Goal: Transaction & Acquisition: Purchase product/service

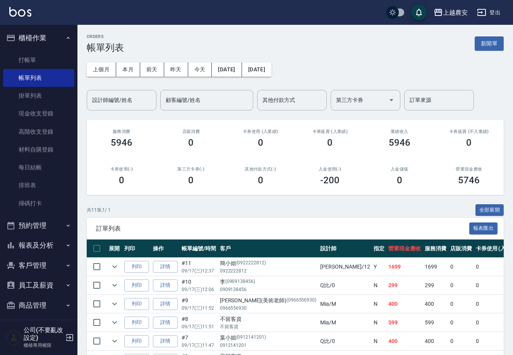
scroll to position [4, 0]
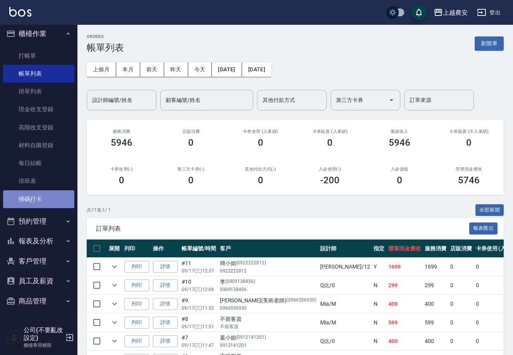
click at [41, 193] on link "掃碼打卡" at bounding box center [38, 199] width 71 height 18
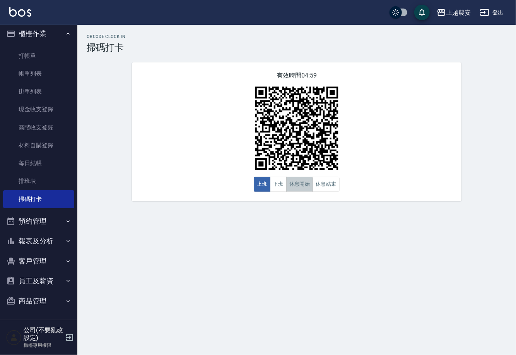
click at [294, 188] on button "休息開始" at bounding box center [299, 184] width 27 height 15
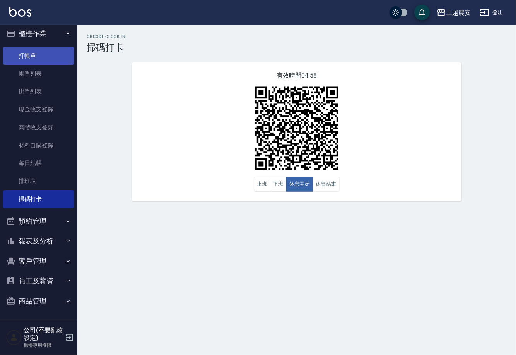
click at [22, 52] on link "打帳單" at bounding box center [38, 56] width 71 height 18
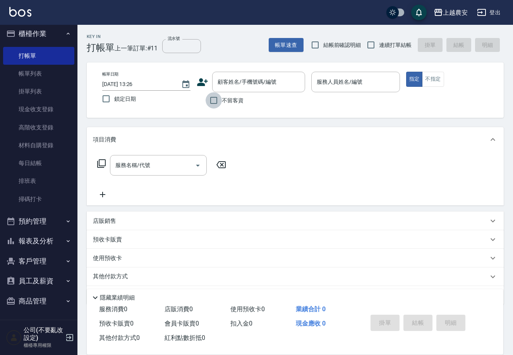
click at [218, 104] on input "不留客資" at bounding box center [214, 100] width 16 height 16
checkbox input "true"
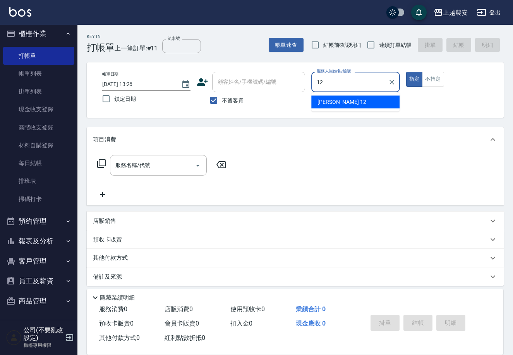
type input "Yoko-12"
type button "true"
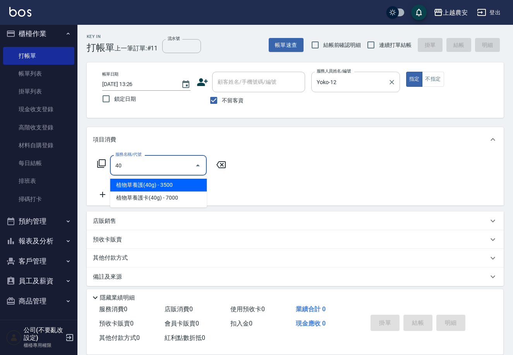
type input "4"
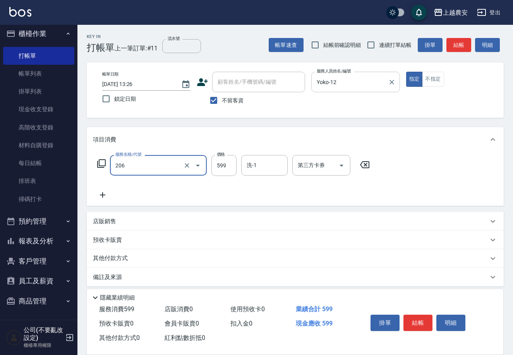
type input "洗+剪(206)"
type input "499"
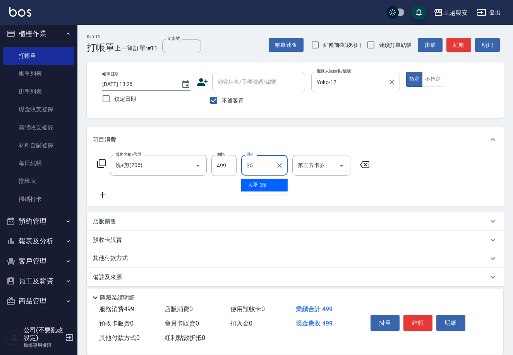
type input "大巫-35"
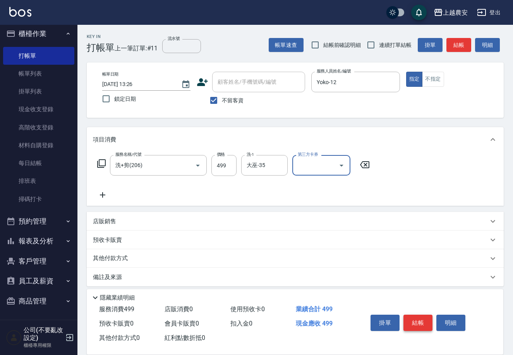
click at [424, 328] on button "結帳" at bounding box center [417, 322] width 29 height 16
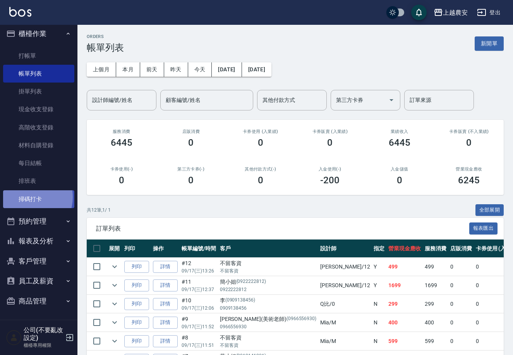
click at [27, 197] on link "掃碼打卡" at bounding box center [38, 199] width 71 height 18
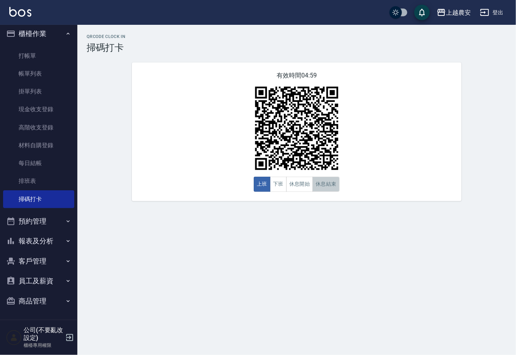
click at [330, 190] on button "休息結束" at bounding box center [326, 184] width 27 height 15
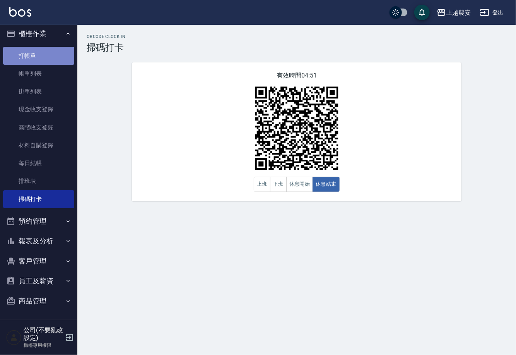
click at [42, 50] on link "打帳單" at bounding box center [38, 56] width 71 height 18
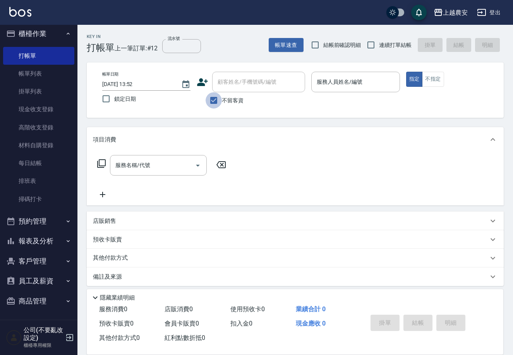
click at [211, 96] on input "不留客資" at bounding box center [214, 100] width 16 height 16
checkbox input "false"
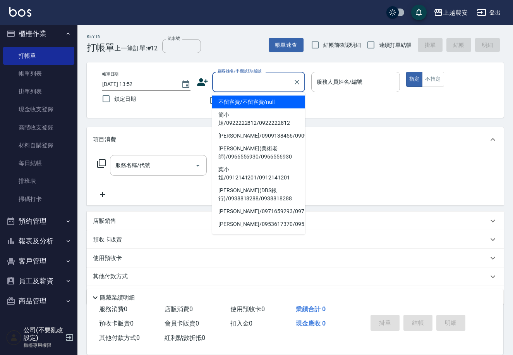
click at [223, 85] on input "顧客姓名/手機號碼/編號" at bounding box center [253, 82] width 74 height 14
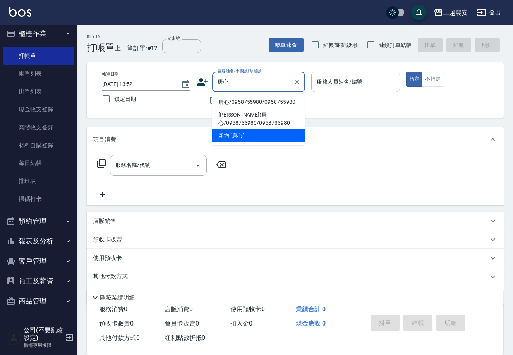
click at [238, 99] on li "唐心/0958755980/0958755980" at bounding box center [258, 102] width 93 height 13
type input "唐心/0958755980/0958755980"
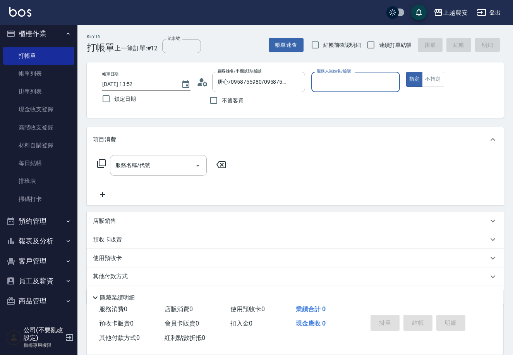
type input "Candy-7"
click at [426, 80] on button "不指定" at bounding box center [433, 79] width 22 height 15
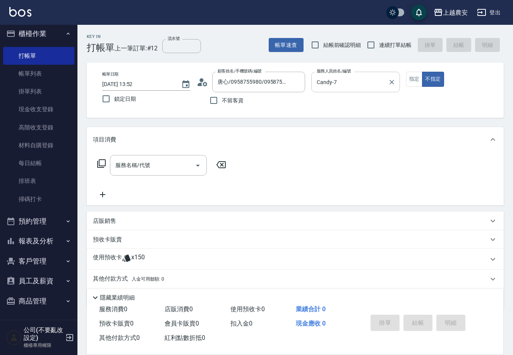
click at [380, 84] on input "Candy-7" at bounding box center [350, 82] width 70 height 14
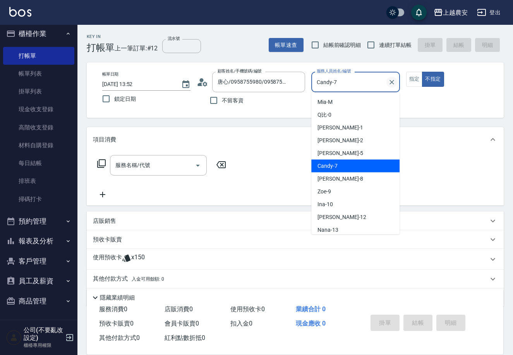
click at [388, 83] on icon "Clear" at bounding box center [392, 82] width 8 height 8
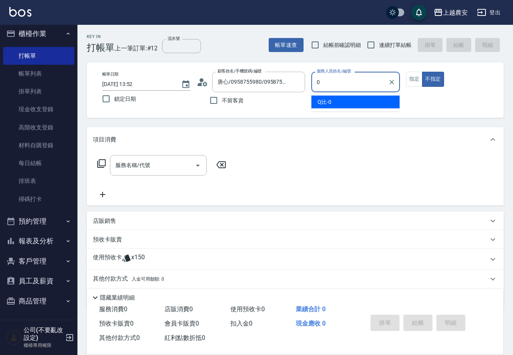
type input "Q比-0"
type button "false"
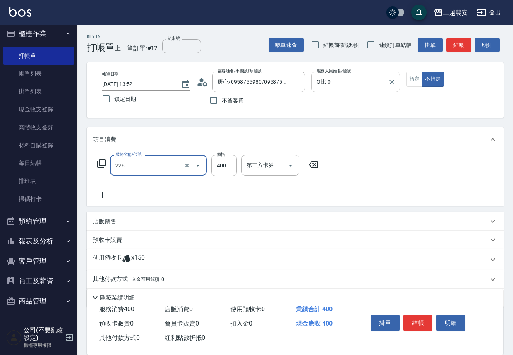
type input "洗髮(228)"
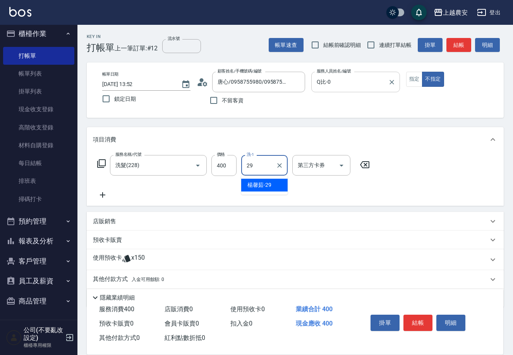
type input "[PERSON_NAME]-29"
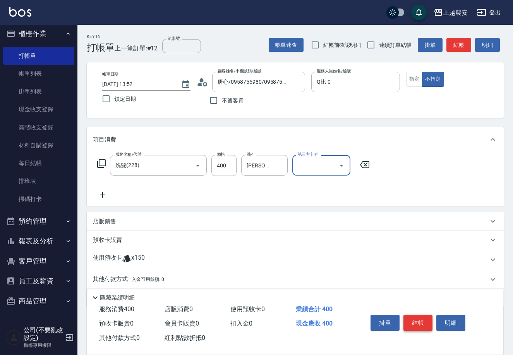
click at [423, 317] on button "結帳" at bounding box center [417, 322] width 29 height 16
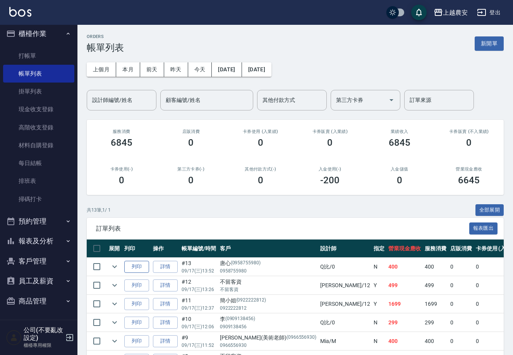
click at [137, 261] on button "列印" at bounding box center [136, 267] width 25 height 12
click at [159, 269] on link "詳情" at bounding box center [165, 267] width 25 height 12
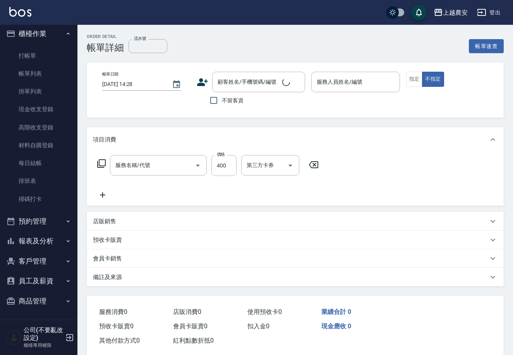
type input "[DATE] 13:52"
type input "Q比-0"
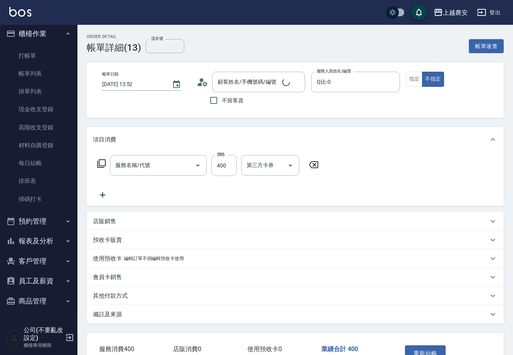
type input "洗髮(228)"
type input "唐心/0958755980/0958755980"
click at [124, 239] on div "預收卡販賣" at bounding box center [290, 240] width 395 height 8
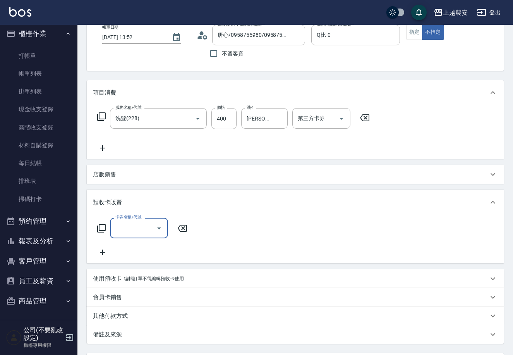
scroll to position [70, 0]
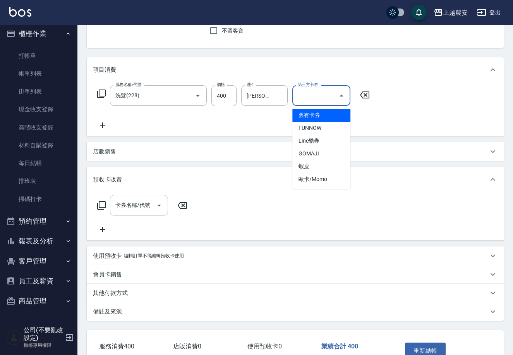
click at [322, 99] on input "第三方卡券" at bounding box center [315, 96] width 39 height 14
click at [319, 115] on span "舊有卡券" at bounding box center [321, 115] width 58 height 13
type input "舊有卡券"
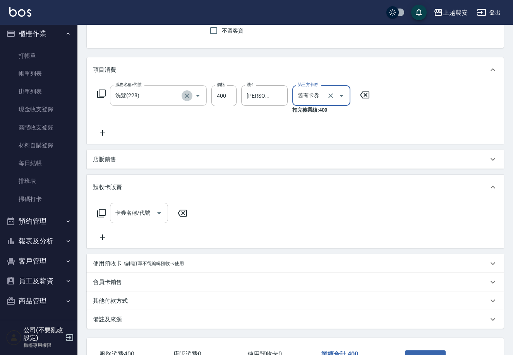
click at [185, 95] on icon "Clear" at bounding box center [187, 96] width 8 height 8
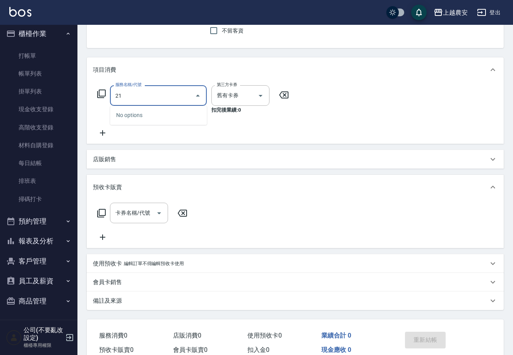
type input "212"
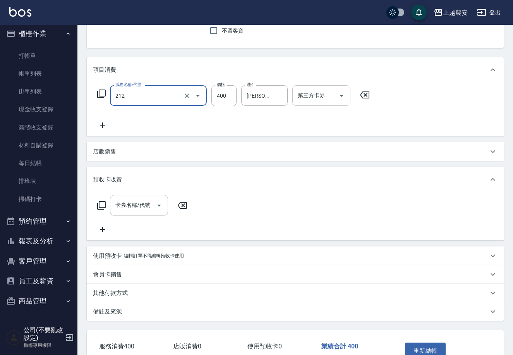
type input "洗髮券消費(212)"
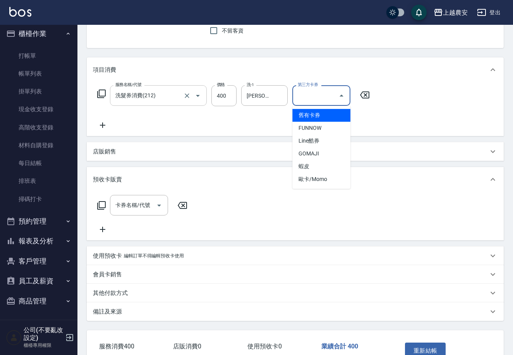
click at [329, 93] on input "第三方卡券" at bounding box center [315, 96] width 39 height 14
click at [337, 109] on span "舊有卡券" at bounding box center [321, 115] width 58 height 13
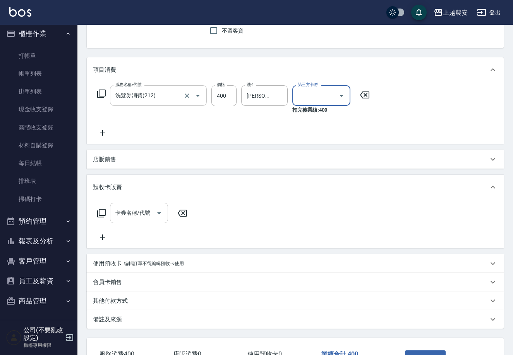
type input "舊有卡券"
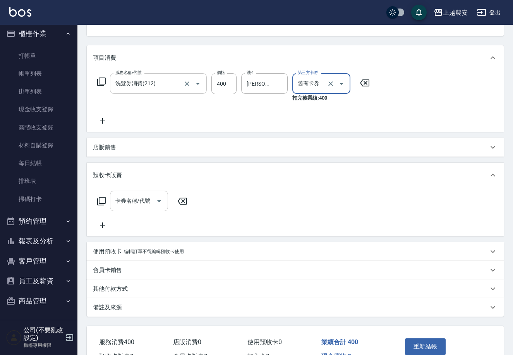
scroll to position [103, 0]
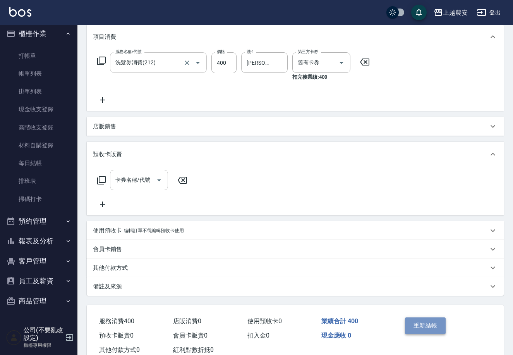
click at [424, 325] on button "重新結帳" at bounding box center [425, 325] width 41 height 16
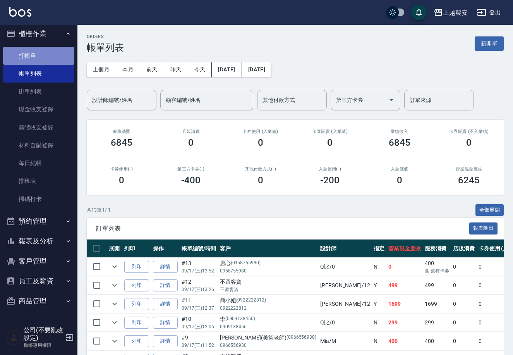
click at [53, 61] on link "打帳單" at bounding box center [38, 56] width 71 height 18
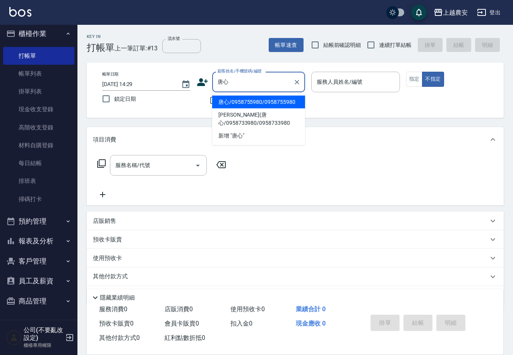
type input "唐心/0958755980/0958755980"
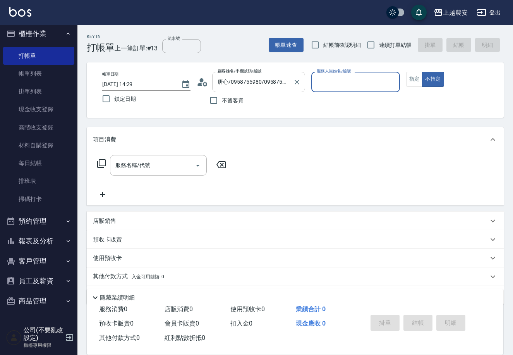
type input "Candy-7"
click at [408, 80] on button "指定" at bounding box center [414, 79] width 17 height 15
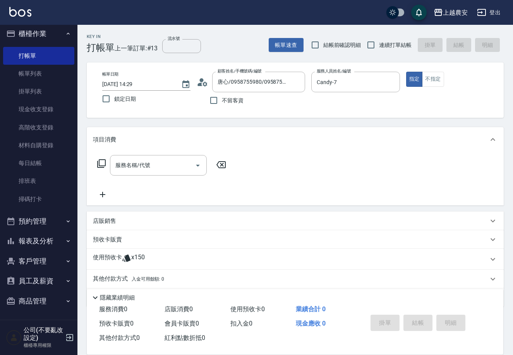
click at [139, 239] on div "預收卡販賣" at bounding box center [290, 239] width 395 height 8
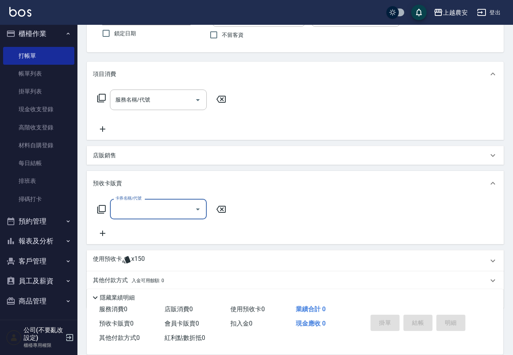
scroll to position [91, 0]
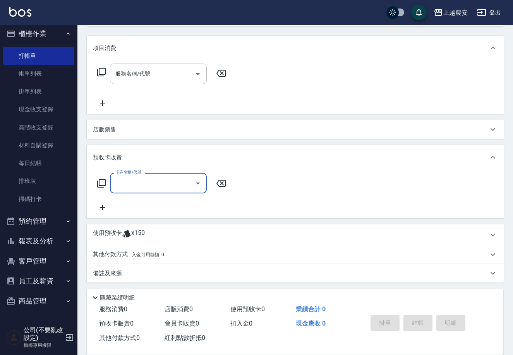
drag, startPoint x: 146, startPoint y: 174, endPoint x: 103, endPoint y: 200, distance: 50.2
click at [103, 200] on div "卡券名稱/代號 卡券名稱/代號" at bounding box center [295, 192] width 405 height 39
click at [105, 184] on icon at bounding box center [101, 182] width 9 height 9
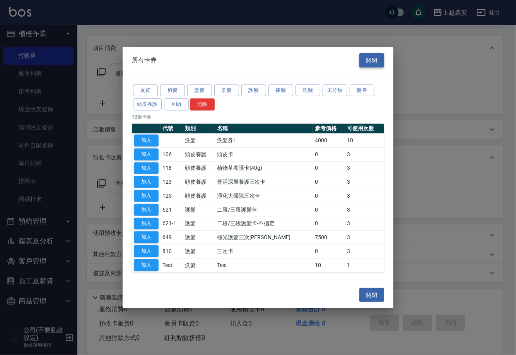
click at [379, 55] on button "關閉" at bounding box center [372, 60] width 25 height 14
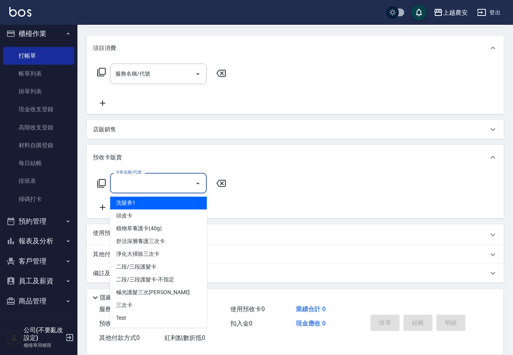
click at [167, 187] on input "卡券名稱/代號" at bounding box center [152, 183] width 78 height 14
click at [171, 199] on span "洗髮券1" at bounding box center [158, 202] width 97 height 13
type input "洗髮券1"
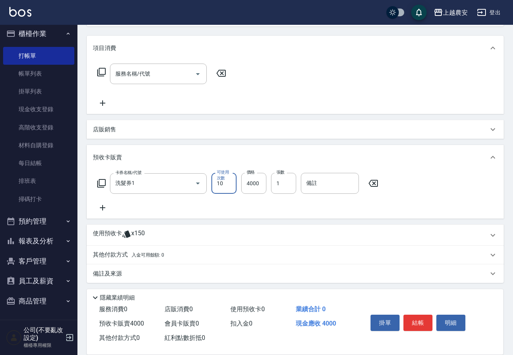
scroll to position [92, 0]
click at [420, 320] on button "結帳" at bounding box center [417, 322] width 29 height 16
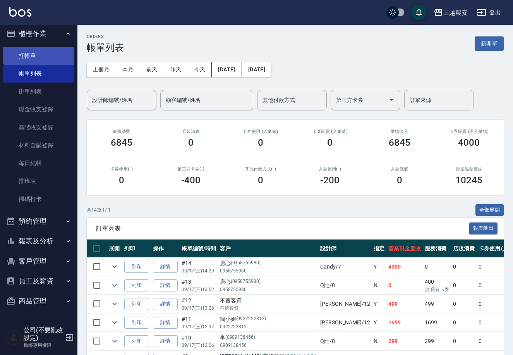
click at [51, 52] on link "打帳單" at bounding box center [38, 56] width 71 height 18
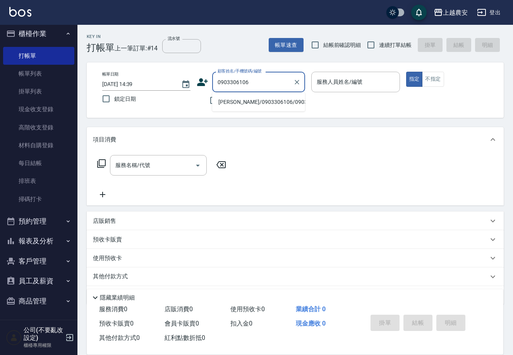
type input "[PERSON_NAME]/0903306106/0903306106"
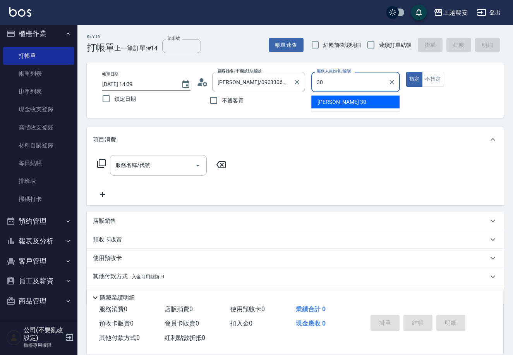
type input "[PERSON_NAME]-30"
type button "true"
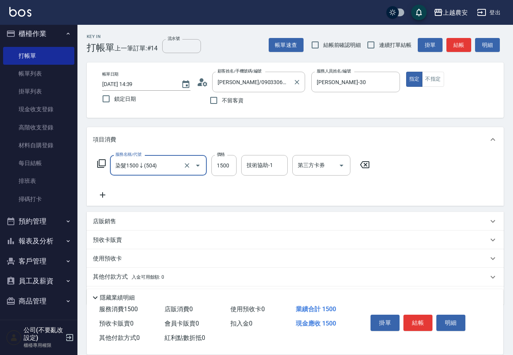
type input "染髮1500↓(504)"
type input "1100"
click at [417, 322] on button "結帳" at bounding box center [417, 322] width 29 height 16
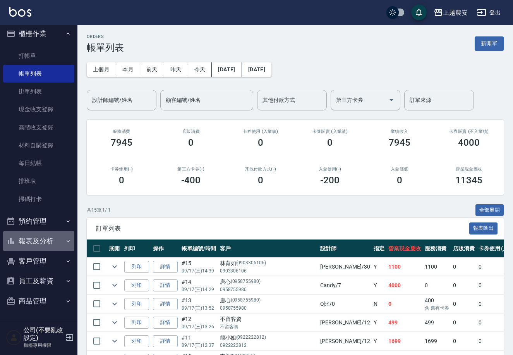
click at [50, 237] on button "報表及分析" at bounding box center [38, 241] width 71 height 20
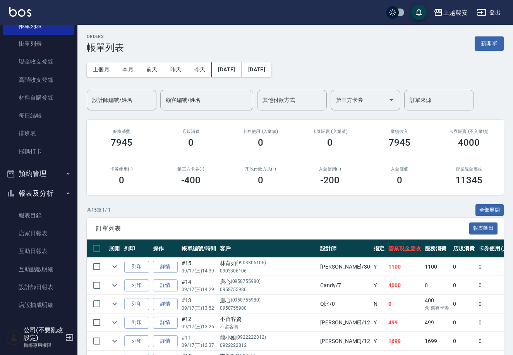
scroll to position [54, 0]
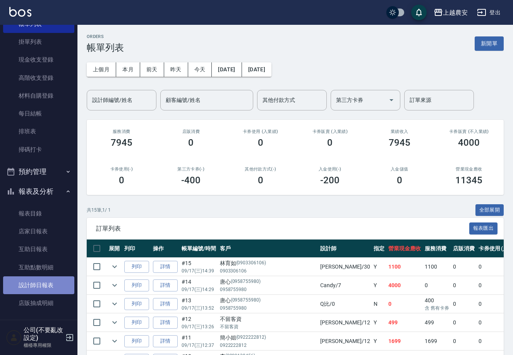
click at [56, 288] on link "設計師日報表" at bounding box center [38, 285] width 71 height 18
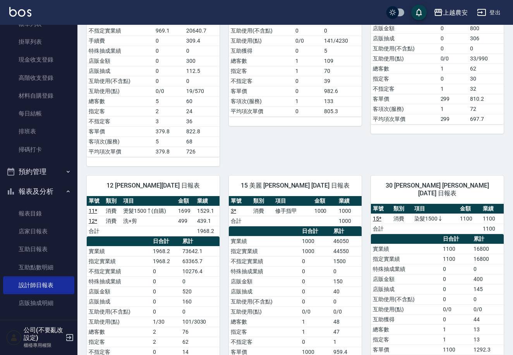
scroll to position [2, 0]
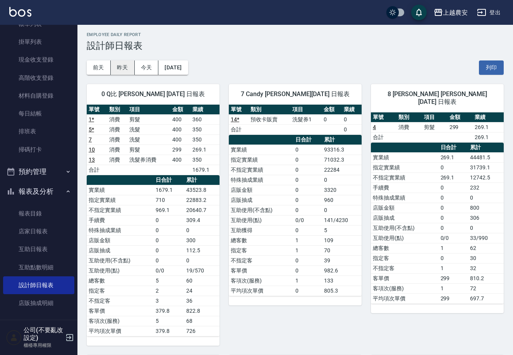
click at [113, 70] on button "昨天" at bounding box center [123, 67] width 24 height 14
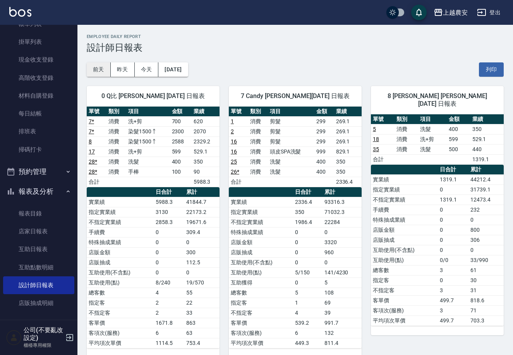
click at [102, 69] on button "前天" at bounding box center [99, 69] width 24 height 14
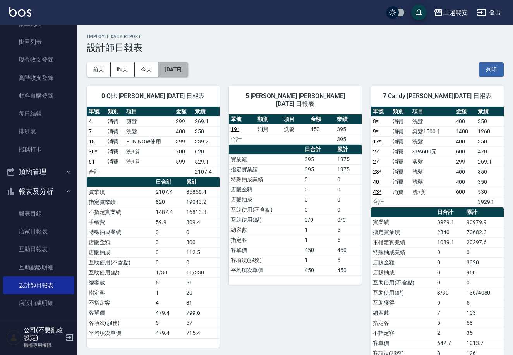
click at [185, 73] on button "[DATE]" at bounding box center [172, 69] width 29 height 14
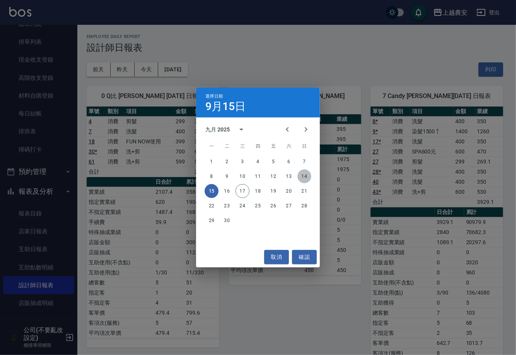
click at [303, 175] on button "14" at bounding box center [305, 176] width 14 height 14
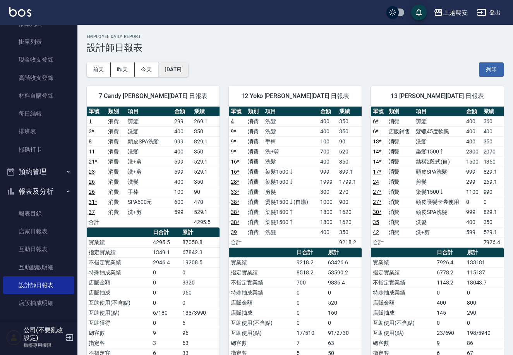
click at [188, 68] on button "[DATE]" at bounding box center [172, 69] width 29 height 14
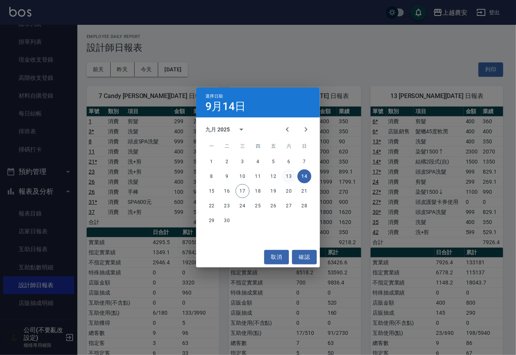
click at [286, 171] on button "13" at bounding box center [289, 176] width 14 height 14
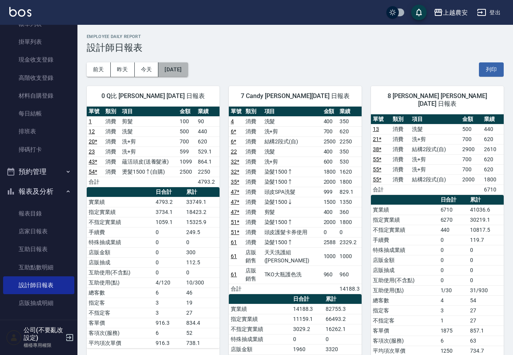
click at [188, 74] on button "[DATE]" at bounding box center [172, 69] width 29 height 14
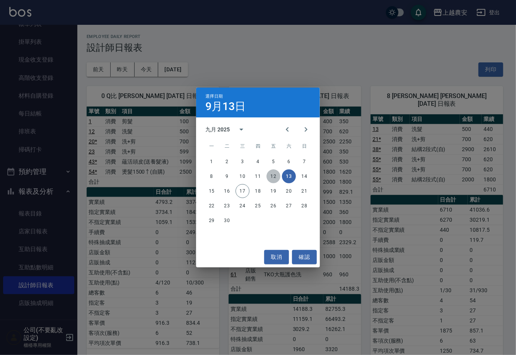
click at [275, 178] on button "12" at bounding box center [274, 176] width 14 height 14
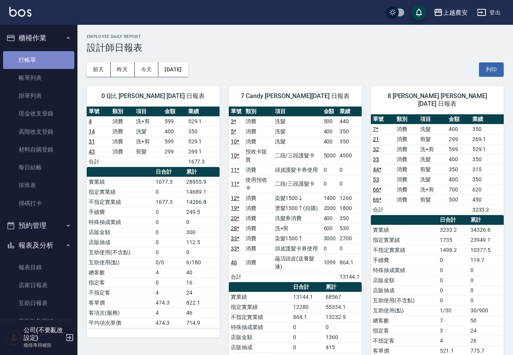
click at [40, 63] on link "打帳單" at bounding box center [38, 60] width 71 height 18
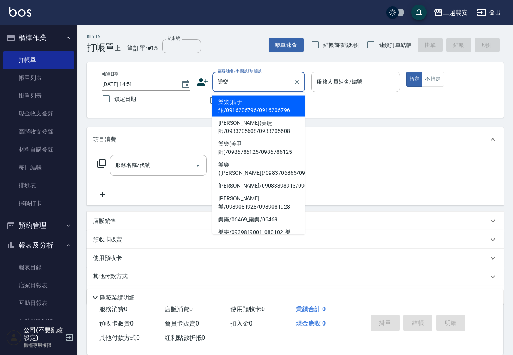
click at [246, 109] on li "樂樂(粘于甄/0916206796/0916206796" at bounding box center [258, 106] width 93 height 21
type input "樂樂(粘于甄/0916206796/0916206796"
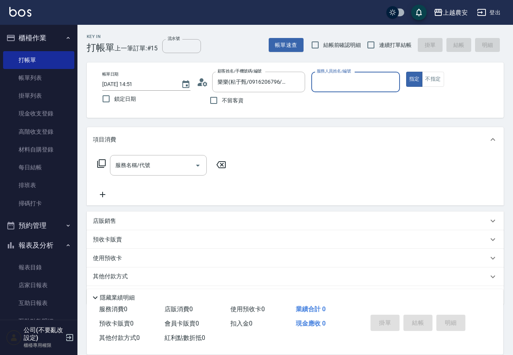
type input "Yuna-18"
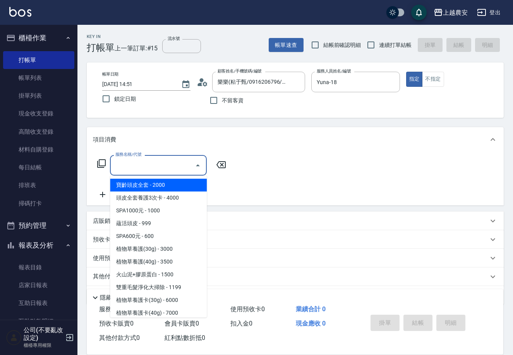
click at [134, 162] on input "服務名稱/代號" at bounding box center [152, 165] width 78 height 14
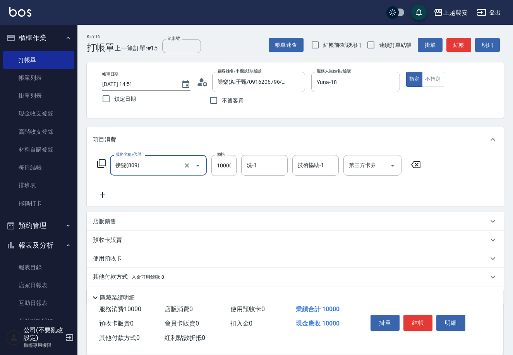
type input "接髮(809)"
type input "8600"
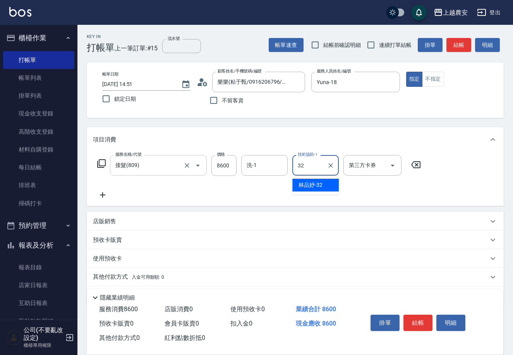
type input "[PERSON_NAME]-32"
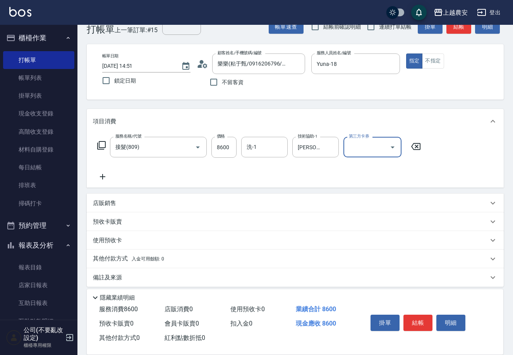
scroll to position [23, 0]
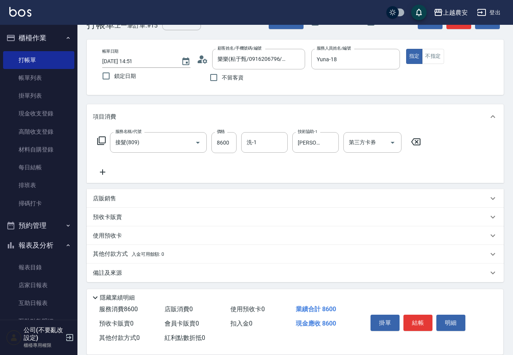
click at [108, 253] on p "其他付款方式 入金可用餘額: 0" at bounding box center [128, 254] width 71 height 9
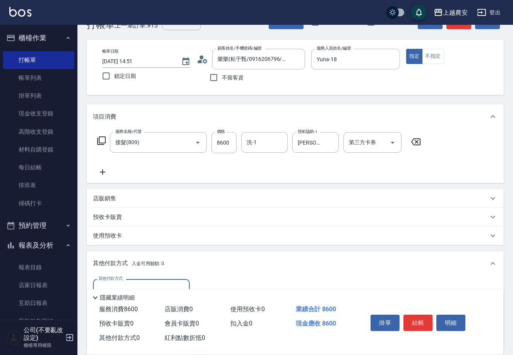
scroll to position [106, 0]
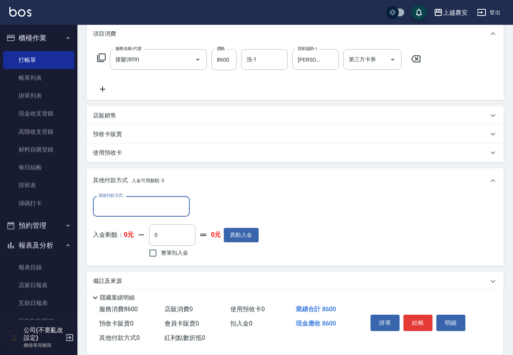
click at [155, 213] on div "其他付款方式" at bounding box center [141, 206] width 97 height 21
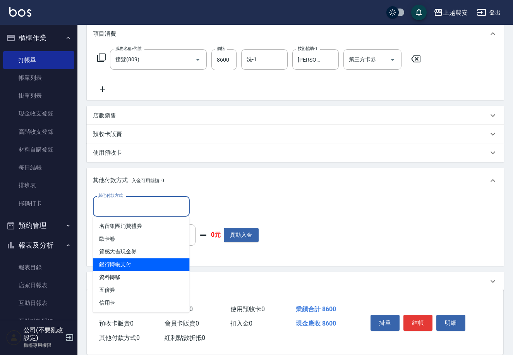
click at [118, 262] on span "銀行轉帳支付" at bounding box center [141, 264] width 97 height 13
type input "銀行轉帳支付"
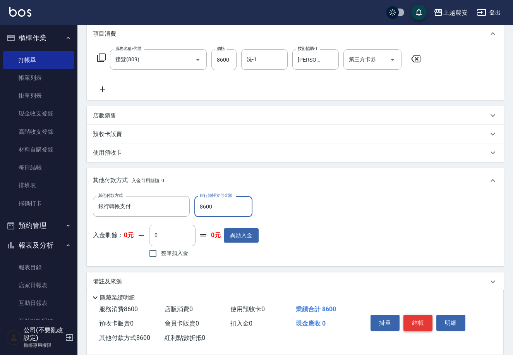
type input "8600"
click at [417, 317] on button "結帳" at bounding box center [417, 322] width 29 height 16
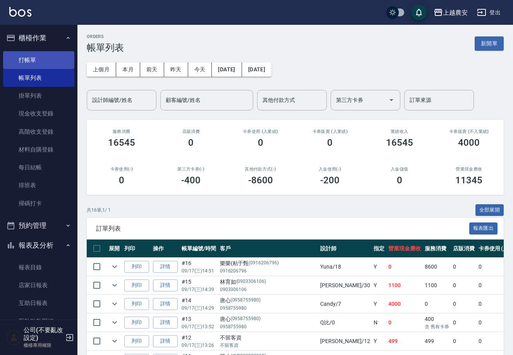
click at [41, 55] on link "打帳單" at bounding box center [38, 60] width 71 height 18
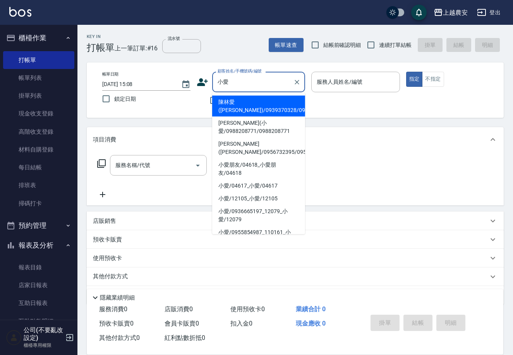
click at [291, 111] on li "陳林愛([PERSON_NAME])/0939370328/0939370328" at bounding box center [258, 106] width 93 height 21
type input "陳林愛([PERSON_NAME])/0939370328/0939370328"
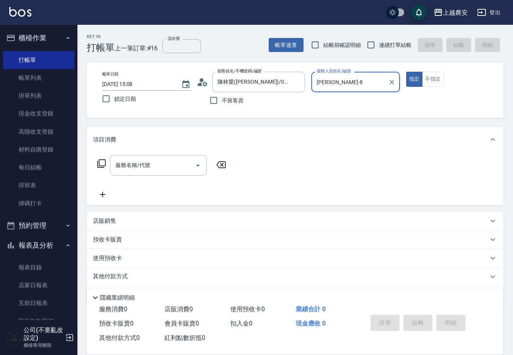
type input "[PERSON_NAME]-8"
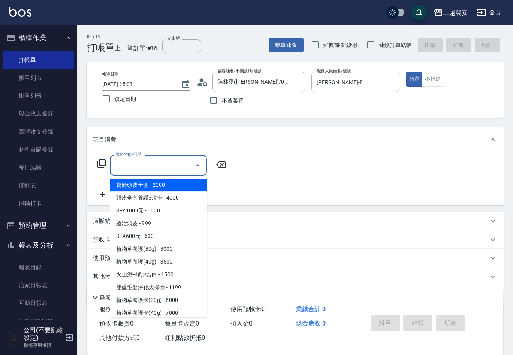
click at [167, 171] on input "服務名稱/代號" at bounding box center [152, 165] width 78 height 14
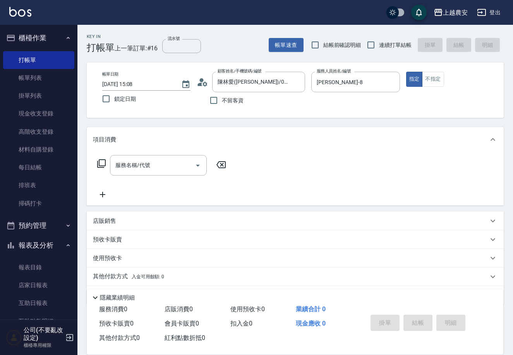
click at [104, 167] on icon at bounding box center [101, 163] width 9 height 9
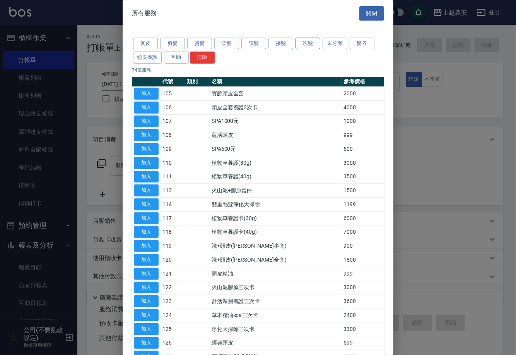
click at [317, 45] on button "洗髮" at bounding box center [308, 44] width 25 height 12
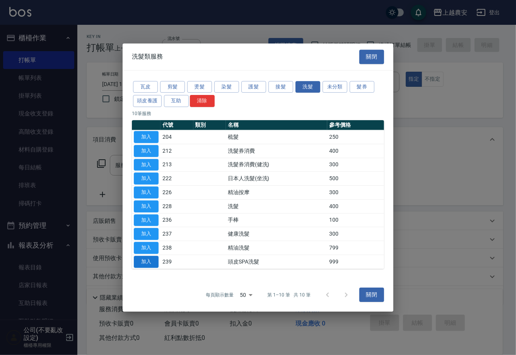
click at [144, 261] on button "加入" at bounding box center [146, 262] width 25 height 12
type input "頭皮SPA洗髮(239)"
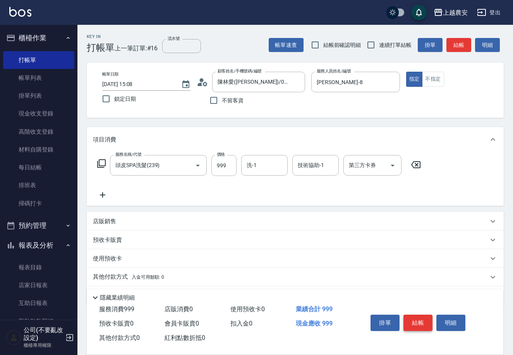
click at [417, 316] on button "結帳" at bounding box center [417, 322] width 29 height 16
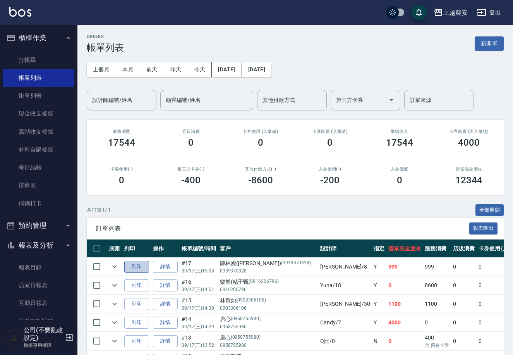
click at [134, 269] on button "列印" at bounding box center [136, 267] width 25 height 12
click at [62, 58] on link "打帳單" at bounding box center [38, 60] width 71 height 18
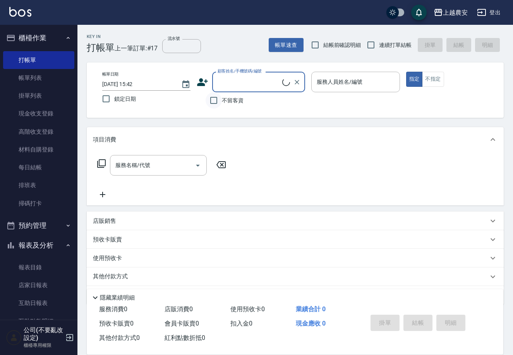
click at [216, 99] on input "不留客資" at bounding box center [214, 100] width 16 height 16
checkbox input "true"
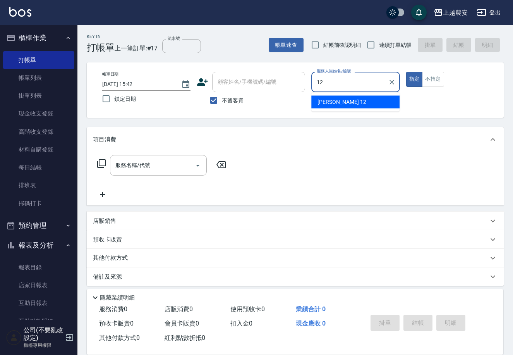
type input "Yoko-12"
type button "true"
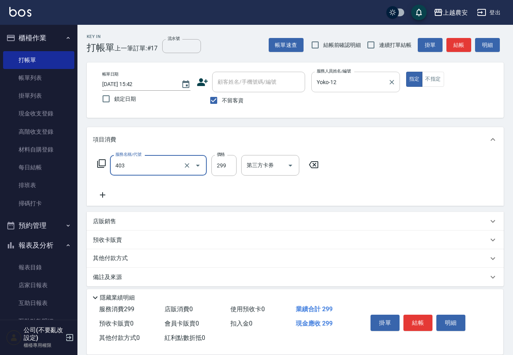
type input "剪髮(403)"
type input "400"
click at [410, 324] on button "結帳" at bounding box center [417, 322] width 29 height 16
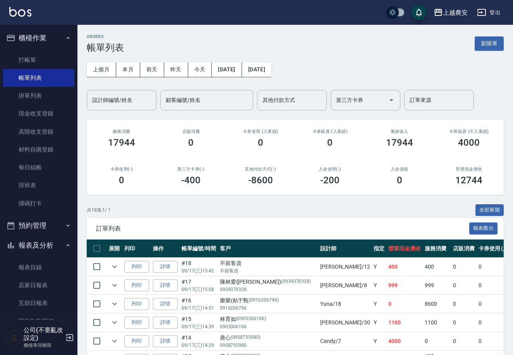
click at [62, 46] on button "櫃檯作業" at bounding box center [38, 38] width 71 height 20
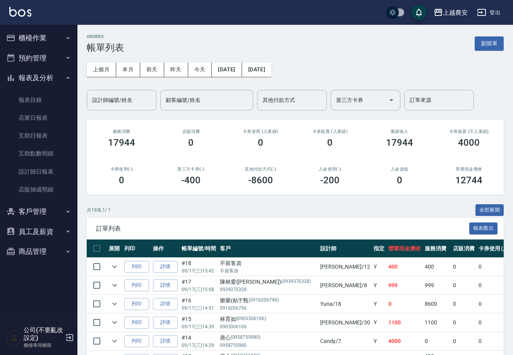
click at [21, 37] on button "櫃檯作業" at bounding box center [38, 38] width 71 height 20
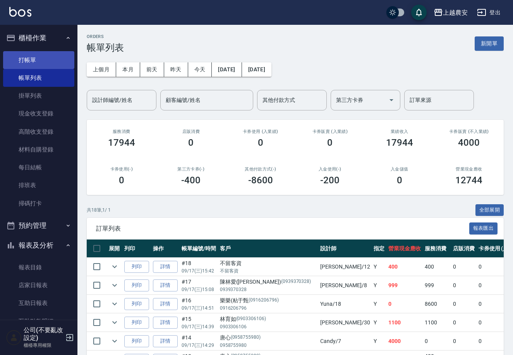
click at [38, 67] on link "打帳單" at bounding box center [38, 60] width 71 height 18
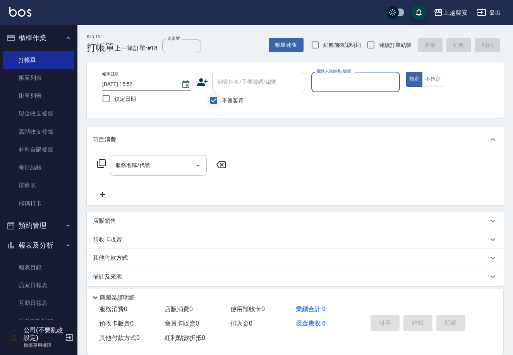
click at [212, 100] on input "不留客資" at bounding box center [214, 100] width 16 height 16
checkbox input "false"
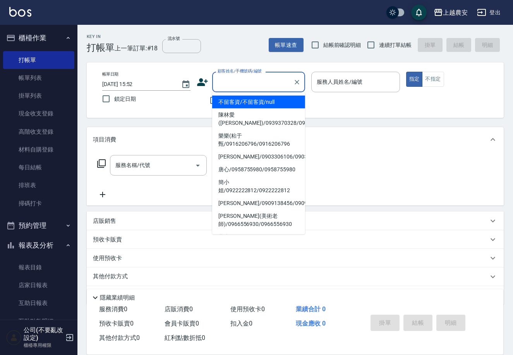
click at [237, 84] on input "顧客姓名/手機號碼/編號" at bounding box center [253, 82] width 74 height 14
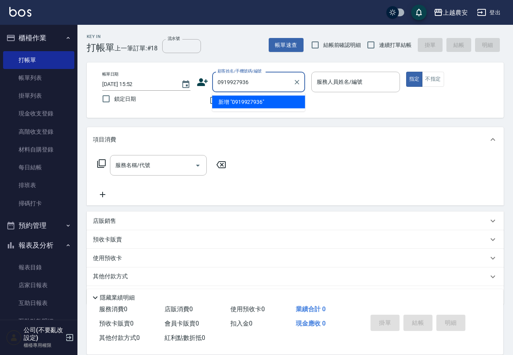
drag, startPoint x: 255, startPoint y: 81, endPoint x: 211, endPoint y: 84, distance: 43.5
click at [211, 84] on div "顧客姓名/手機號碼/編號 0919927936 顧客姓名/手機號碼/編號" at bounding box center [251, 82] width 108 height 21
type input "0919927936"
click at [199, 80] on icon at bounding box center [203, 82] width 12 height 12
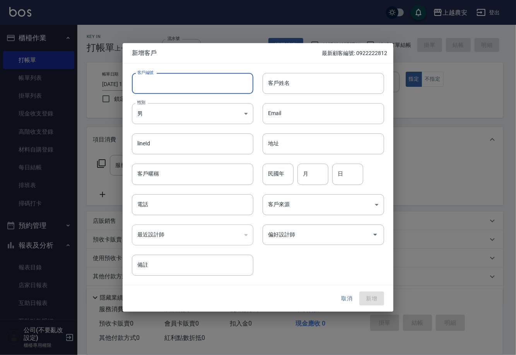
click at [225, 87] on input "客戶編號" at bounding box center [193, 83] width 122 height 21
paste input "0919927936"
type input "0919927936"
click at [222, 105] on body "上越農安 登出 櫃檯作業 打帳單 帳單列表 掛單列表 現金收支登錄 高階收支登錄 材料自購登錄 每日結帳 排班表 掃碼打卡 預約管理 預約管理 單日預約紀錄 …" at bounding box center [258, 188] width 516 height 377
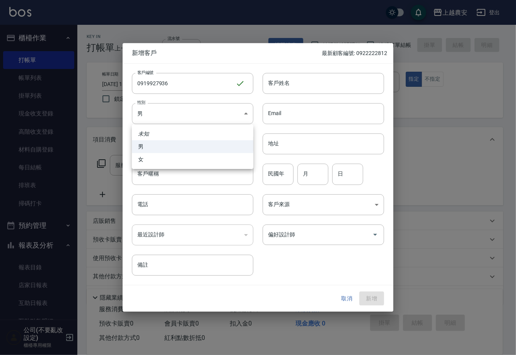
click at [190, 161] on li "女" at bounding box center [193, 159] width 122 height 13
type input "[DEMOGRAPHIC_DATA]"
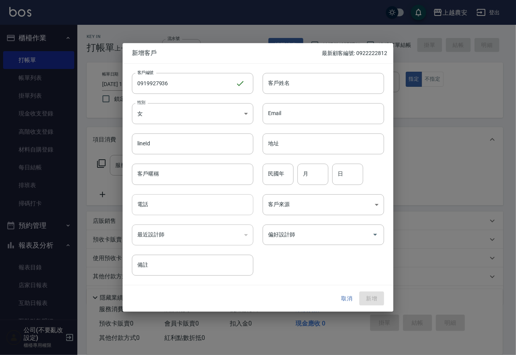
click at [175, 201] on input "電話" at bounding box center [193, 204] width 122 height 21
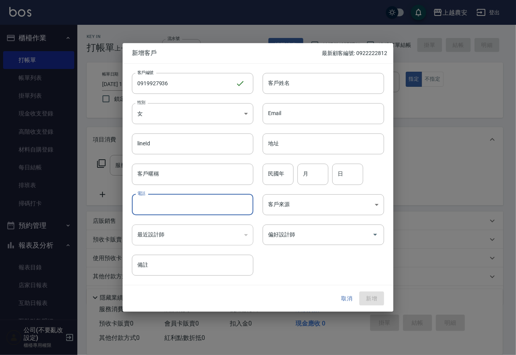
paste input "0919927936"
type input "0919927936"
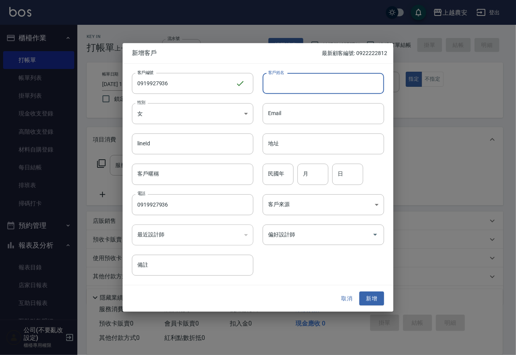
click at [304, 88] on input "客戶姓名" at bounding box center [324, 83] width 122 height 21
type input "sammi"
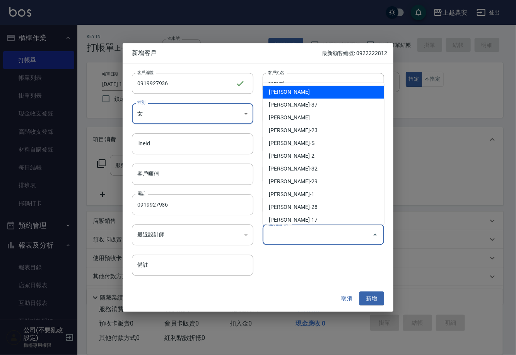
click at [341, 235] on input "偏好設計師" at bounding box center [317, 235] width 103 height 14
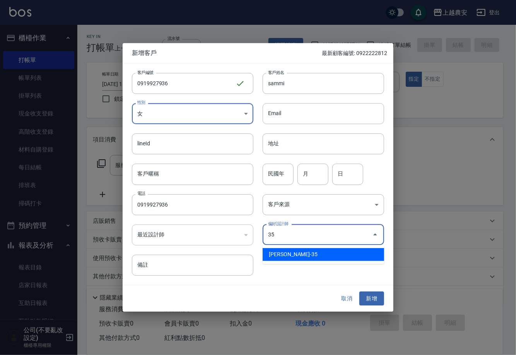
type input "巫芸瑄"
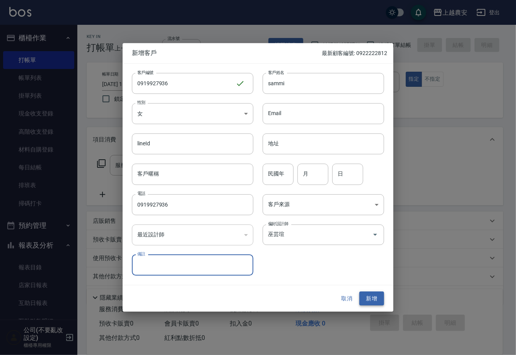
click at [371, 292] on button "新增" at bounding box center [372, 298] width 25 height 14
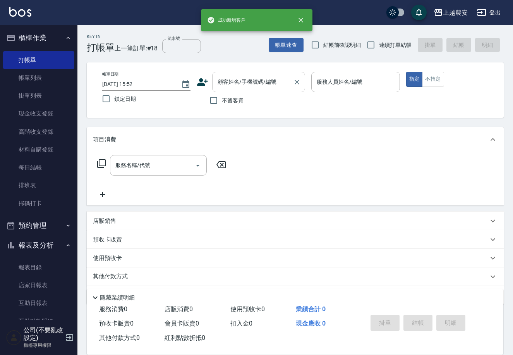
click at [221, 83] on input "顧客姓名/手機號碼/編號" at bounding box center [253, 82] width 74 height 14
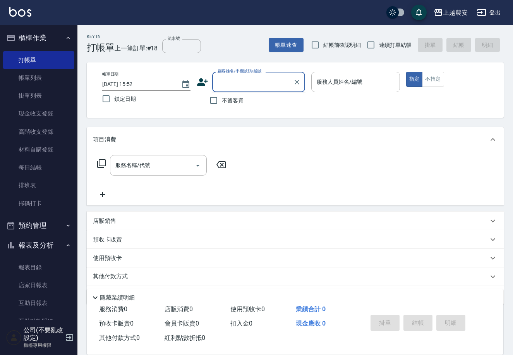
paste input "0919927936"
type input "0919927936"
click at [296, 80] on icon "Clear" at bounding box center [297, 82] width 8 height 8
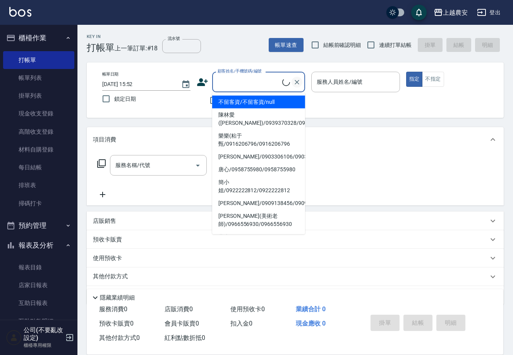
paste input "0919927936"
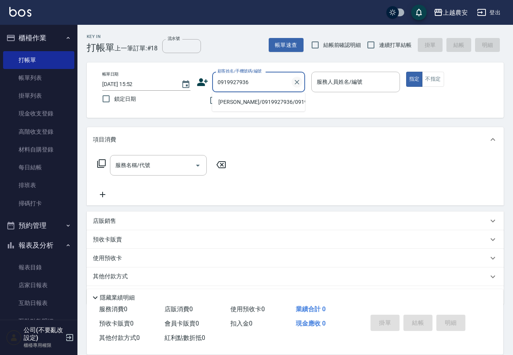
type input "[PERSON_NAME]/0919927936/0919927936"
type input "大巫-35"
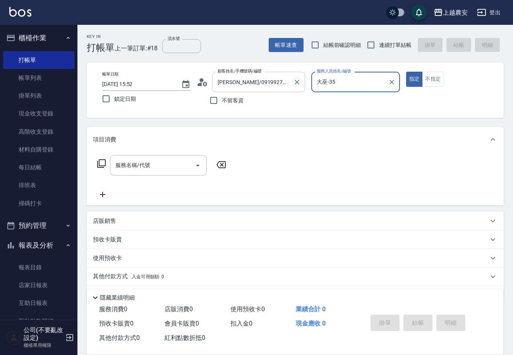
click at [406, 72] on button "指定" at bounding box center [414, 79] width 17 height 15
type button "true"
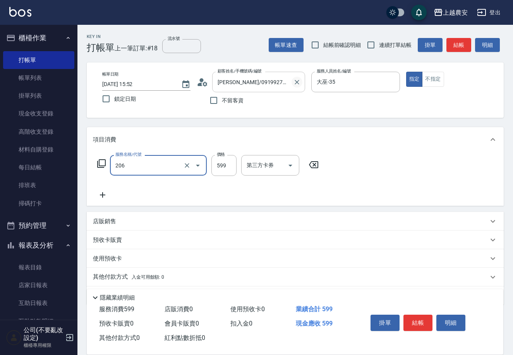
type input "洗+剪(206)"
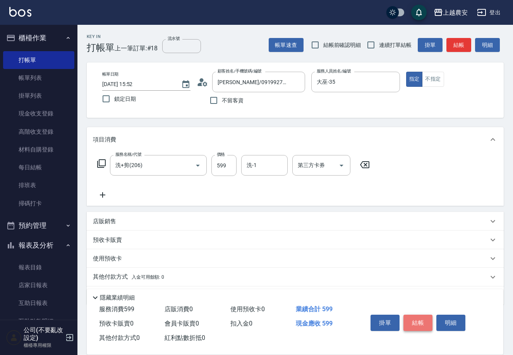
click at [413, 324] on button "結帳" at bounding box center [417, 322] width 29 height 16
